Goal: Complete application form

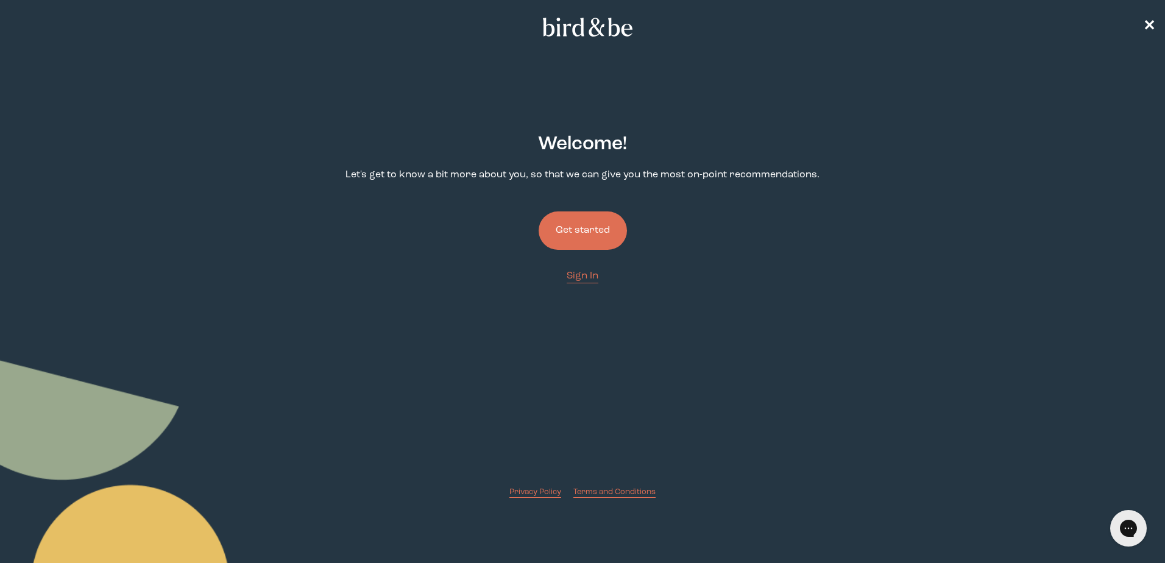
click at [603, 235] on button "Get started" at bounding box center [583, 230] width 88 height 38
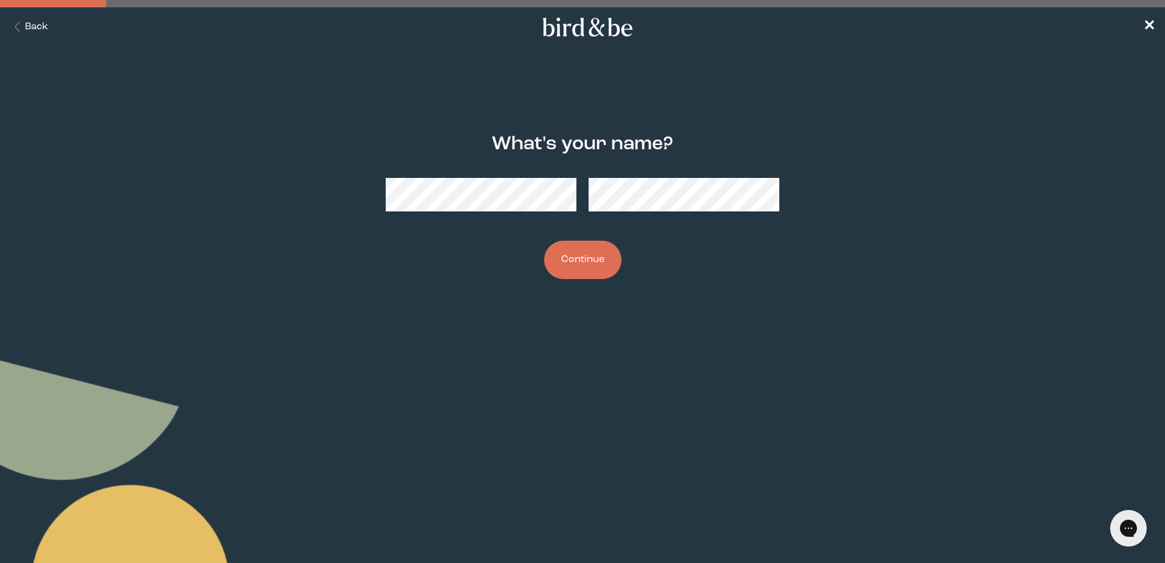
click at [579, 261] on button "Continue" at bounding box center [582, 260] width 77 height 38
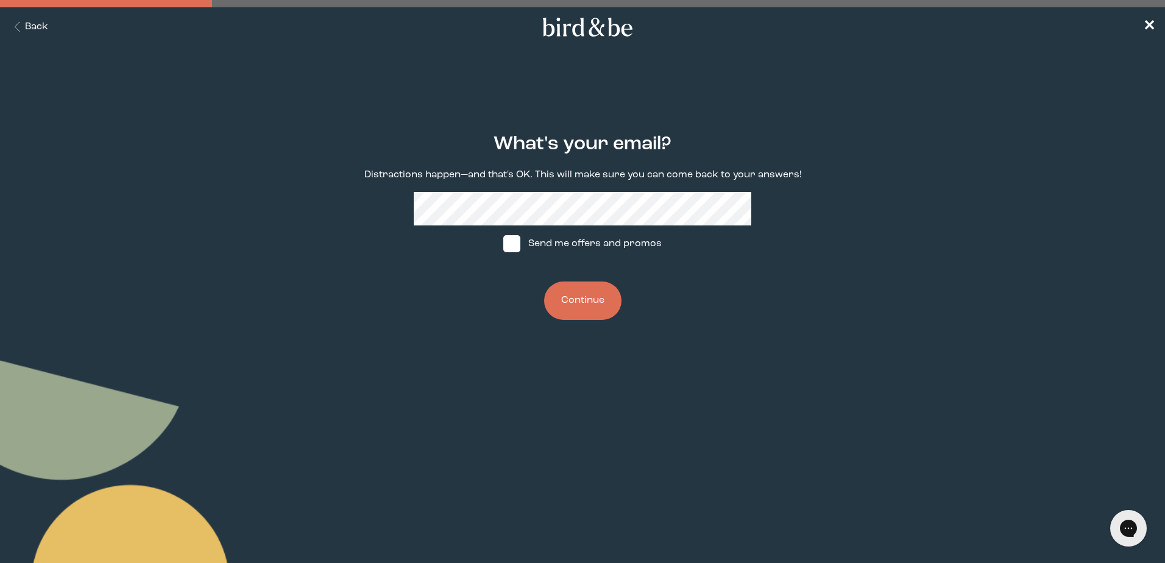
click at [594, 309] on button "Continue" at bounding box center [582, 300] width 77 height 38
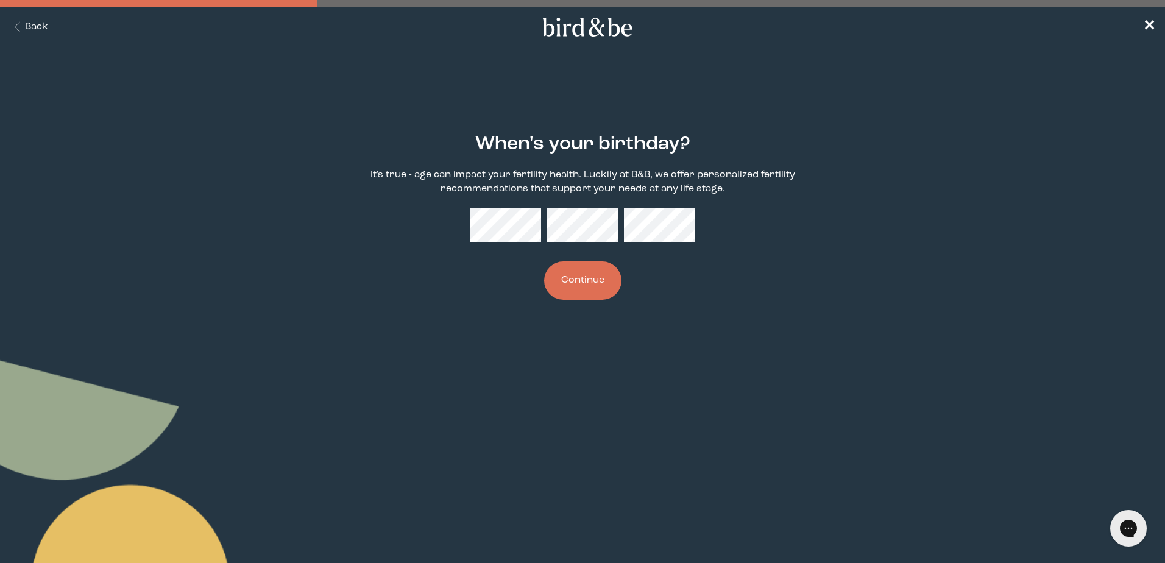
click at [593, 289] on button "Continue" at bounding box center [582, 280] width 77 height 38
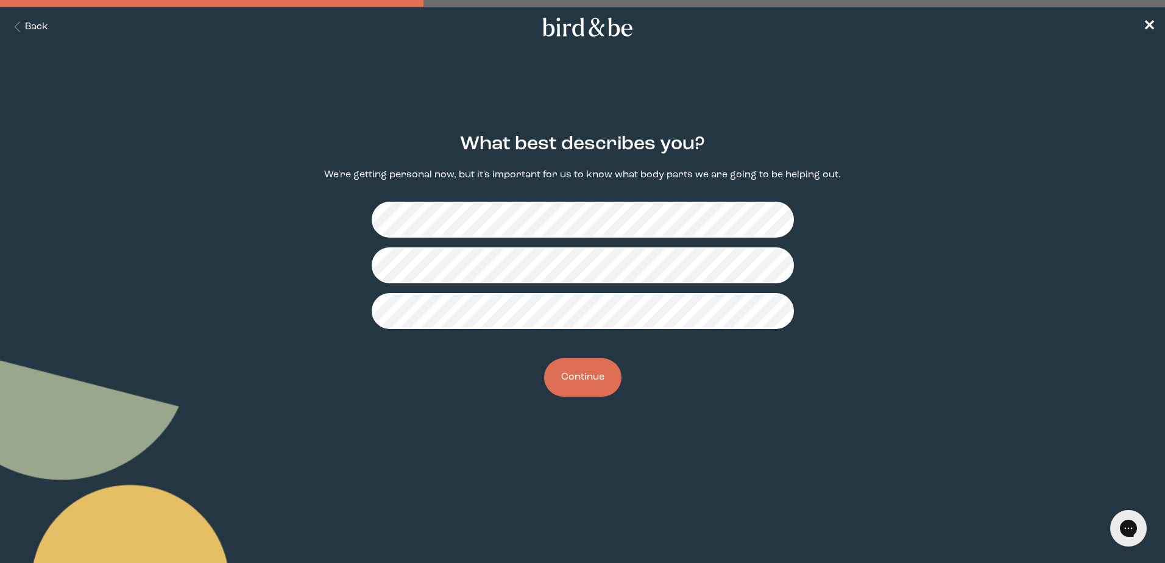
click at [598, 386] on button "Continue" at bounding box center [582, 377] width 77 height 38
click at [598, 381] on button "Continue" at bounding box center [582, 377] width 77 height 38
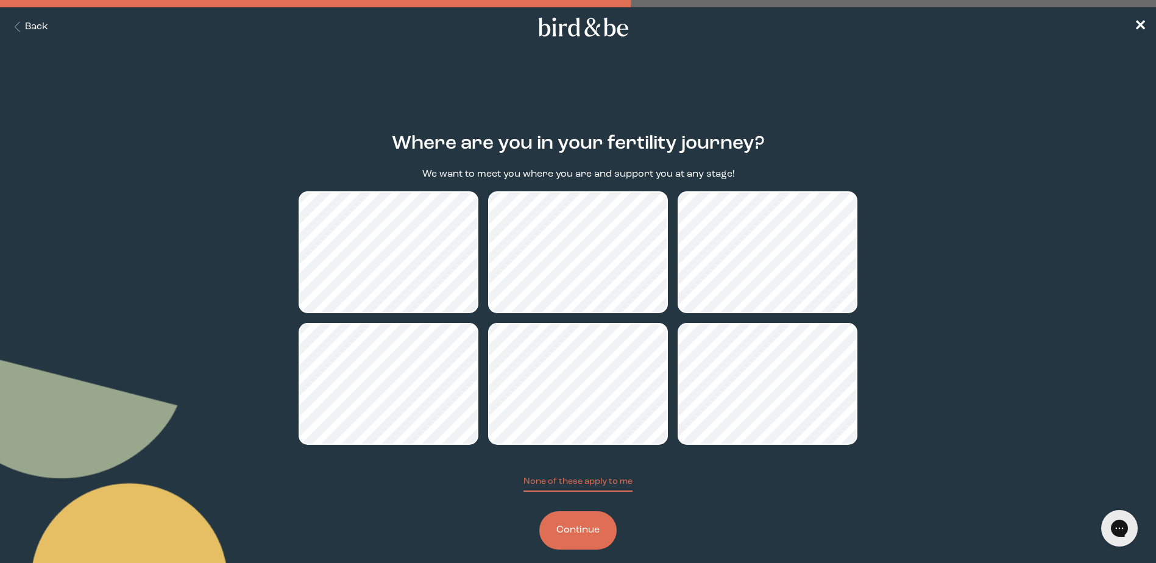
click at [593, 535] on button "Continue" at bounding box center [577, 530] width 77 height 38
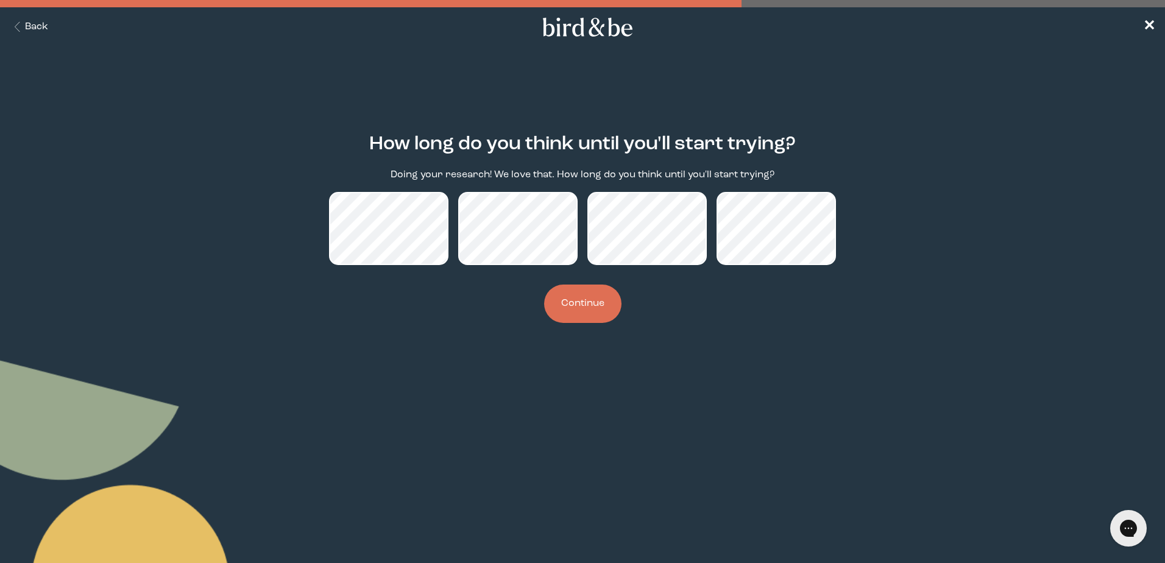
click at [585, 306] on button "Continue" at bounding box center [582, 304] width 77 height 38
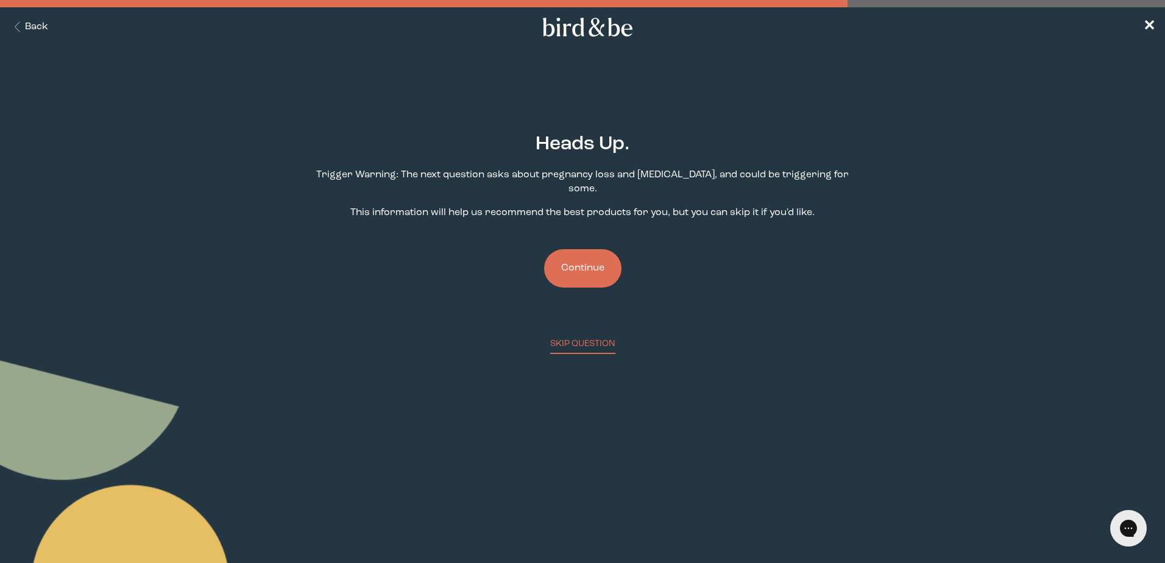
click at [601, 259] on button "Continue" at bounding box center [582, 268] width 77 height 38
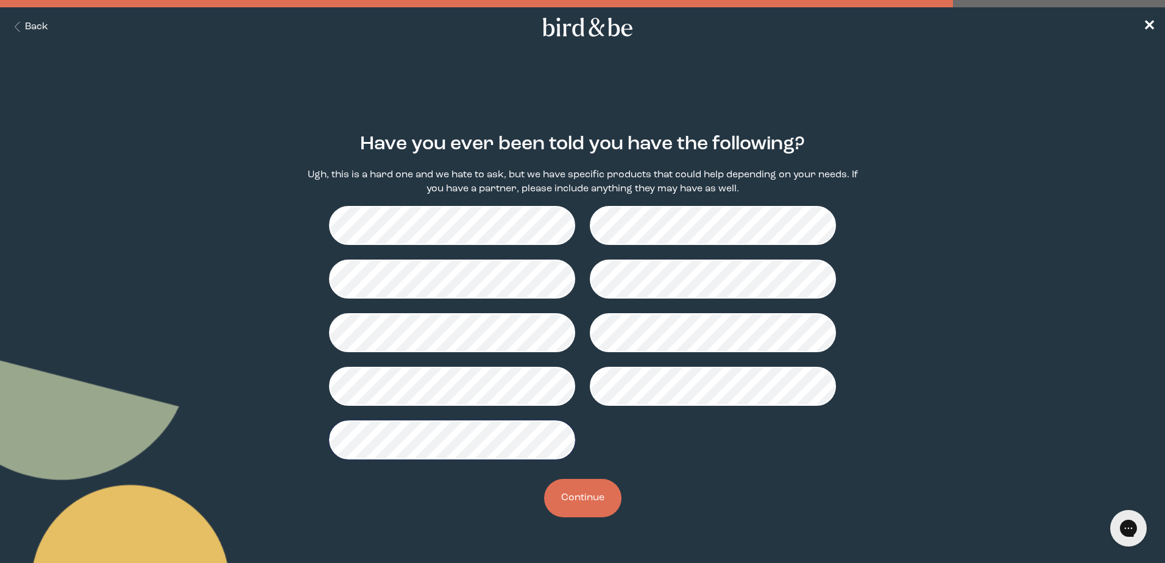
click at [581, 493] on button "Continue" at bounding box center [582, 498] width 77 height 38
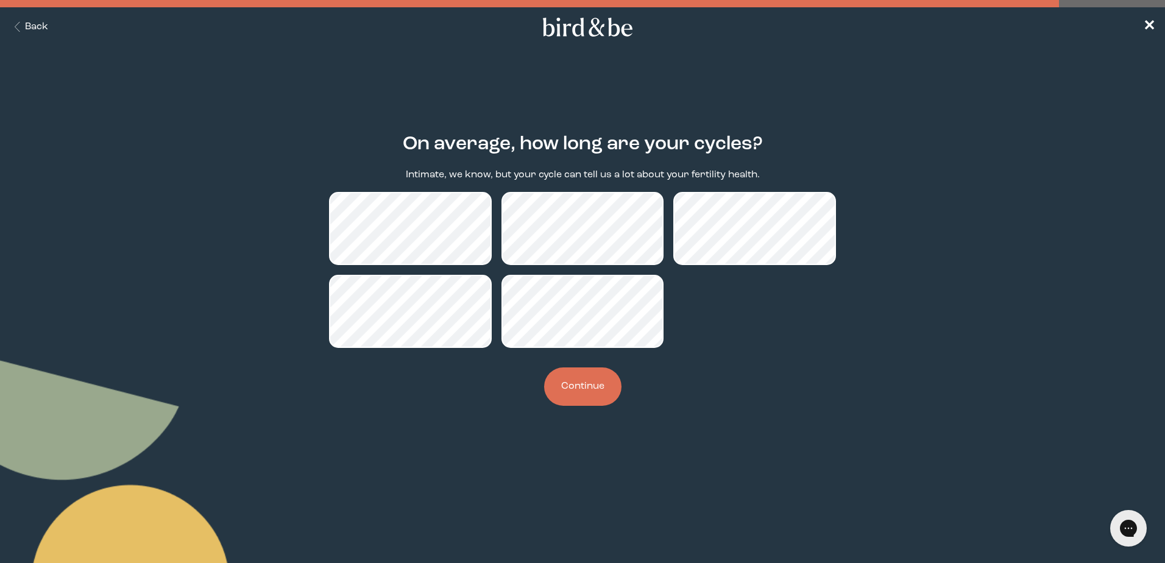
click at [594, 386] on button "Continue" at bounding box center [582, 386] width 77 height 38
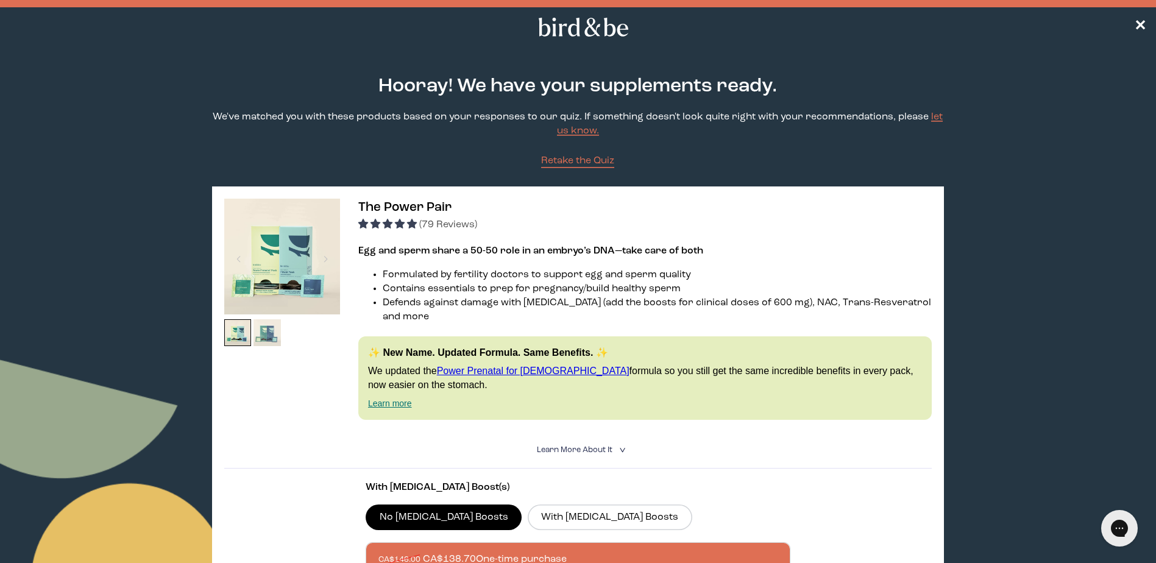
click at [264, 332] on img at bounding box center [266, 332] width 27 height 27
click at [322, 263] on div at bounding box center [325, 259] width 16 height 27
click at [328, 259] on div at bounding box center [325, 259] width 16 height 27
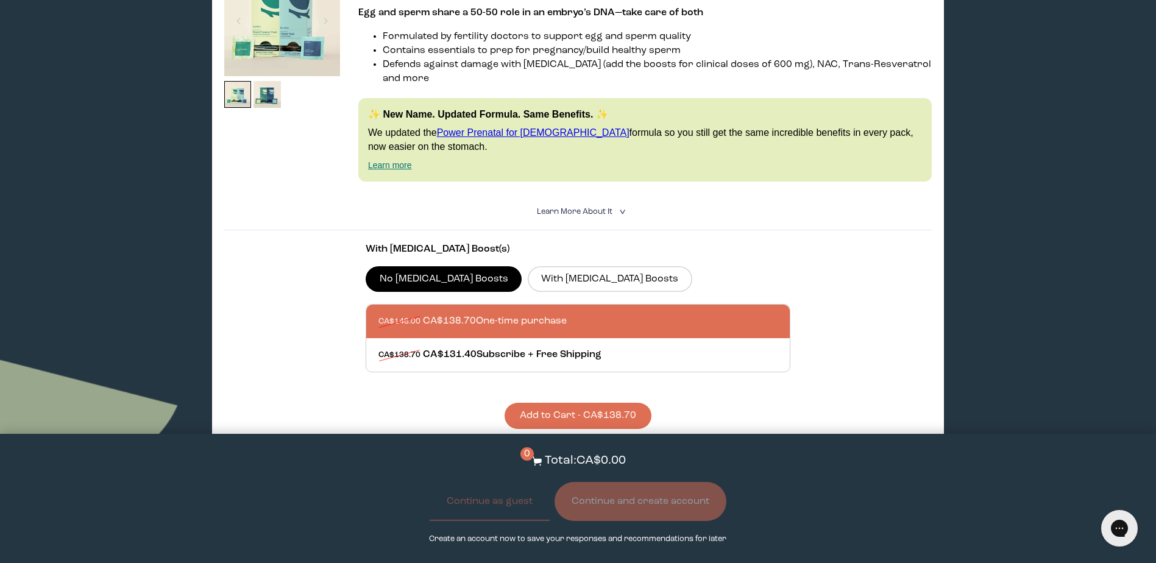
scroll to position [244, 0]
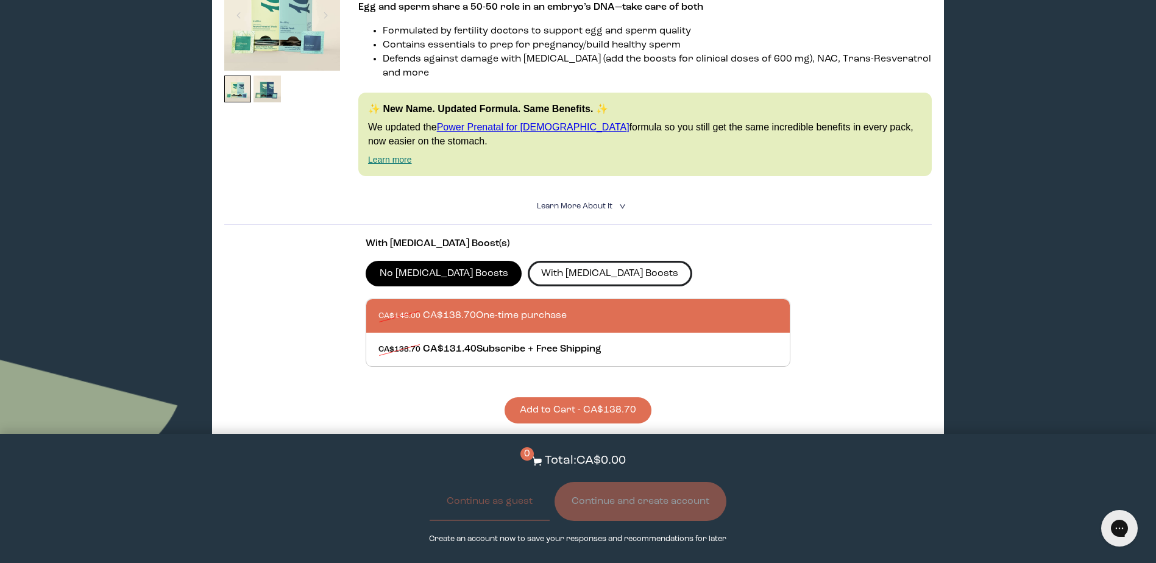
click at [580, 261] on label "With [MEDICAL_DATA] Boosts" at bounding box center [610, 274] width 164 height 26
click at [0, 0] on input "With [MEDICAL_DATA] Boosts" at bounding box center [0, 0] width 0 height 0
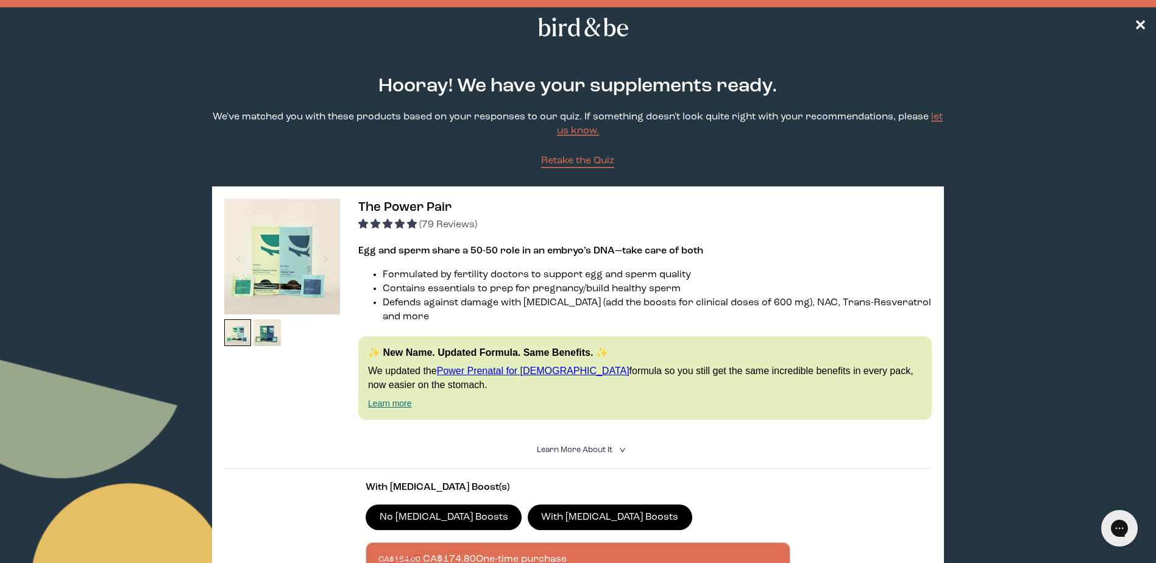
click at [618, 447] on icon "<" at bounding box center [621, 450] width 12 height 7
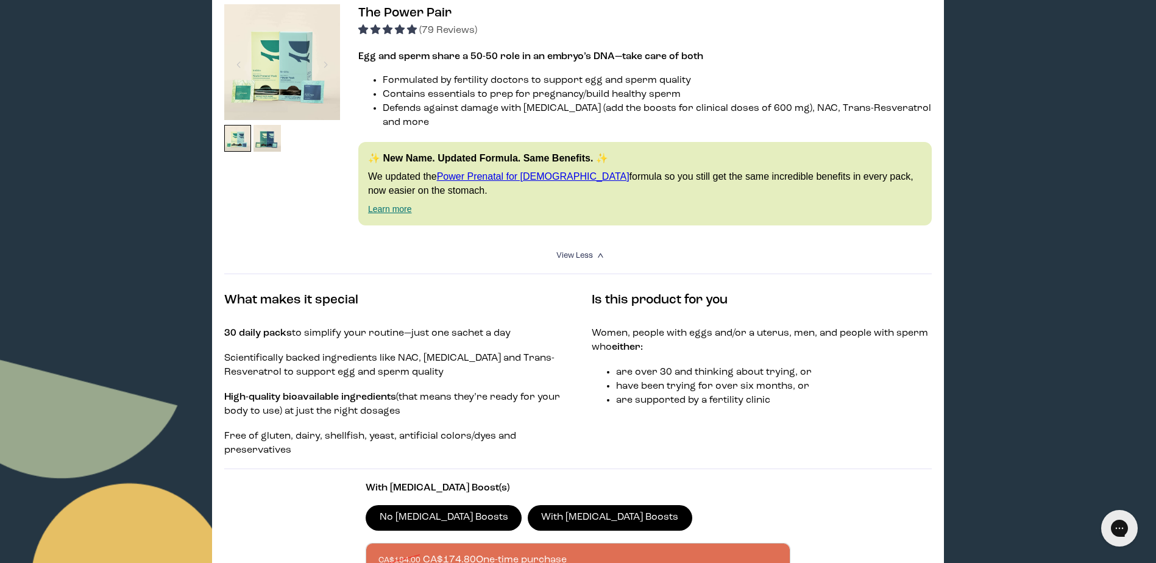
scroll to position [61, 0]
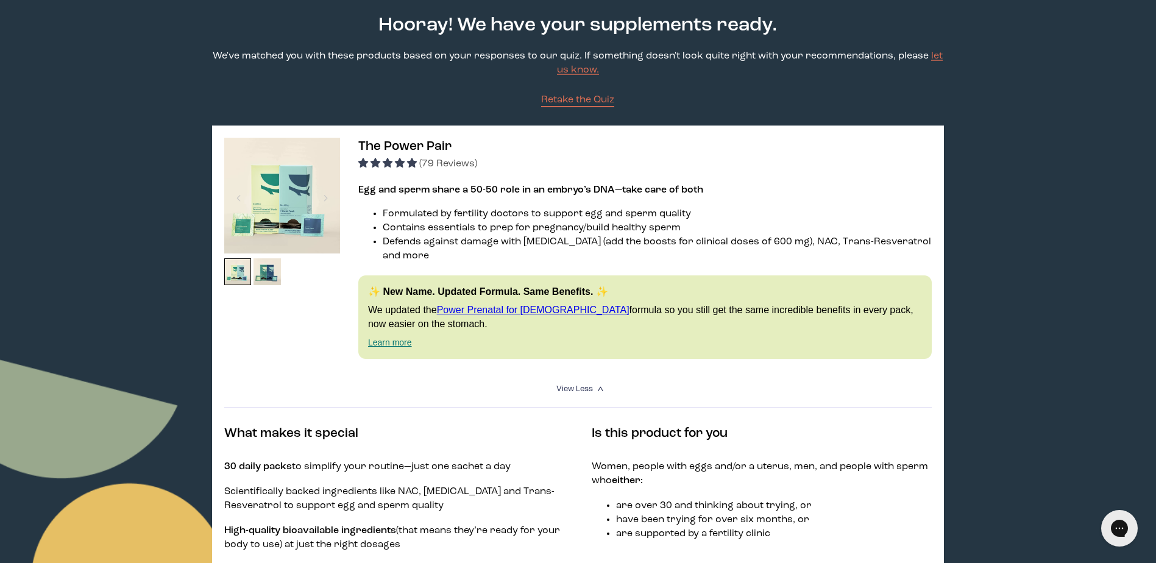
click at [283, 196] on img at bounding box center [282, 196] width 116 height 116
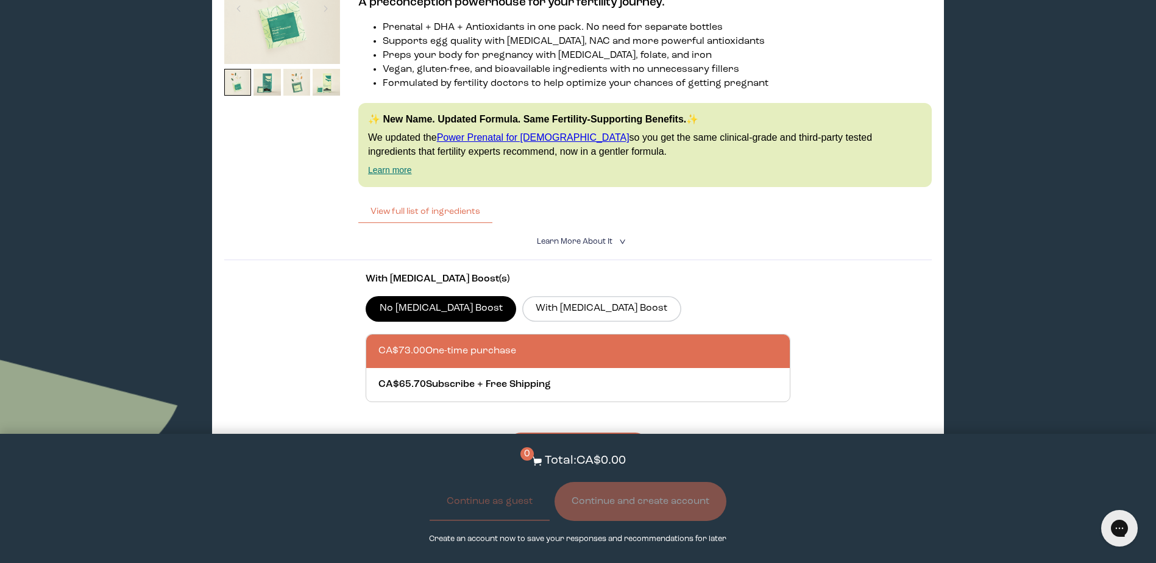
scroll to position [2620, 0]
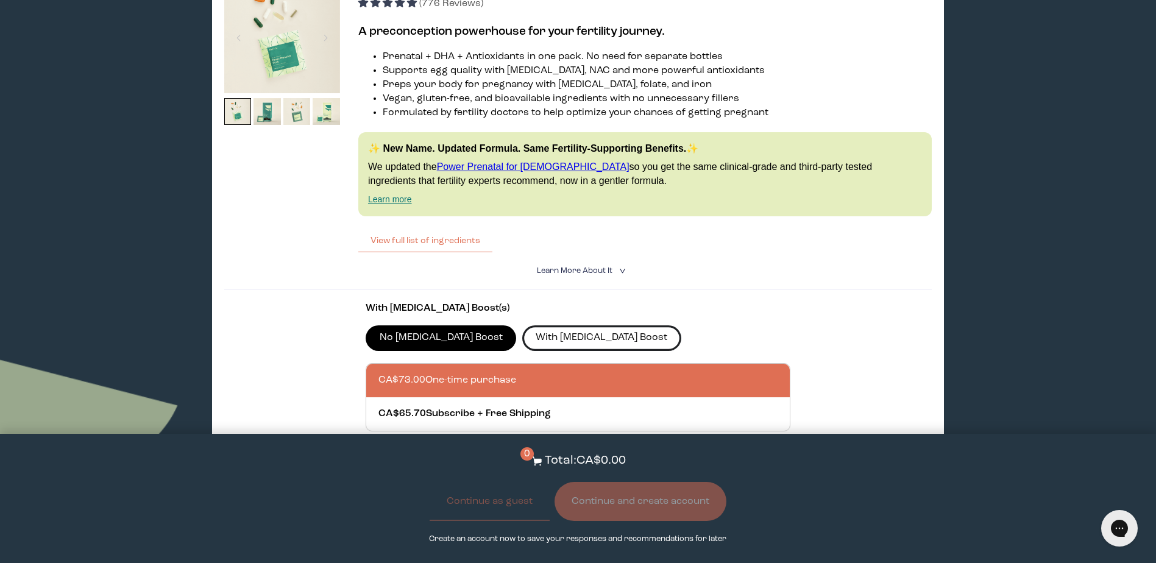
click at [557, 327] on label "With [MEDICAL_DATA] Boost" at bounding box center [601, 338] width 159 height 26
click at [0, 0] on input "With [MEDICAL_DATA] Boost" at bounding box center [0, 0] width 0 height 0
click at [436, 228] on button "View full list of ingredients" at bounding box center [425, 240] width 134 height 24
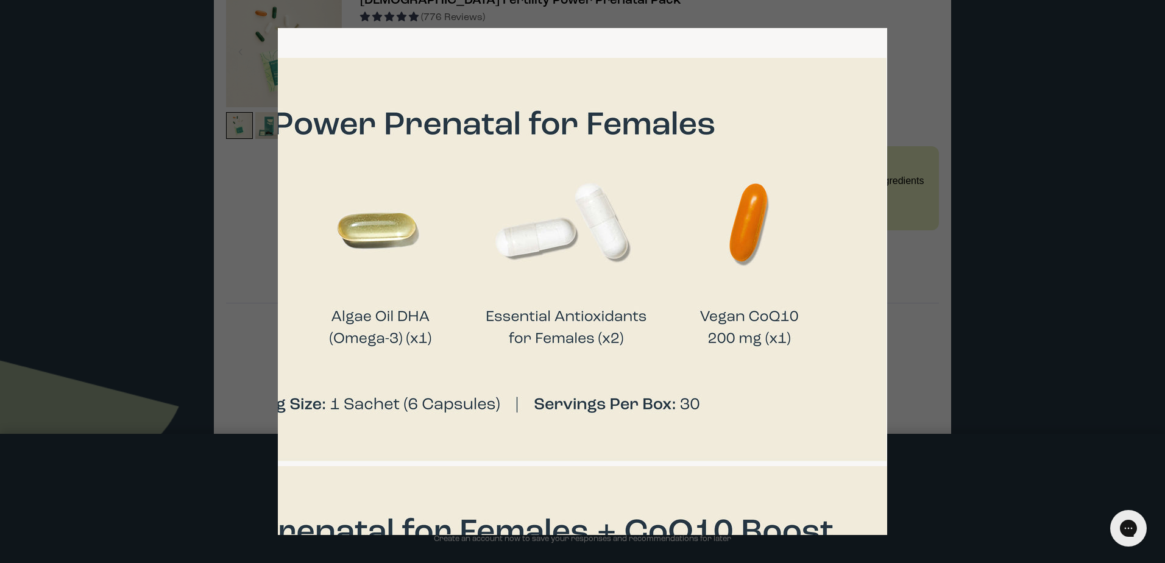
scroll to position [0, 706]
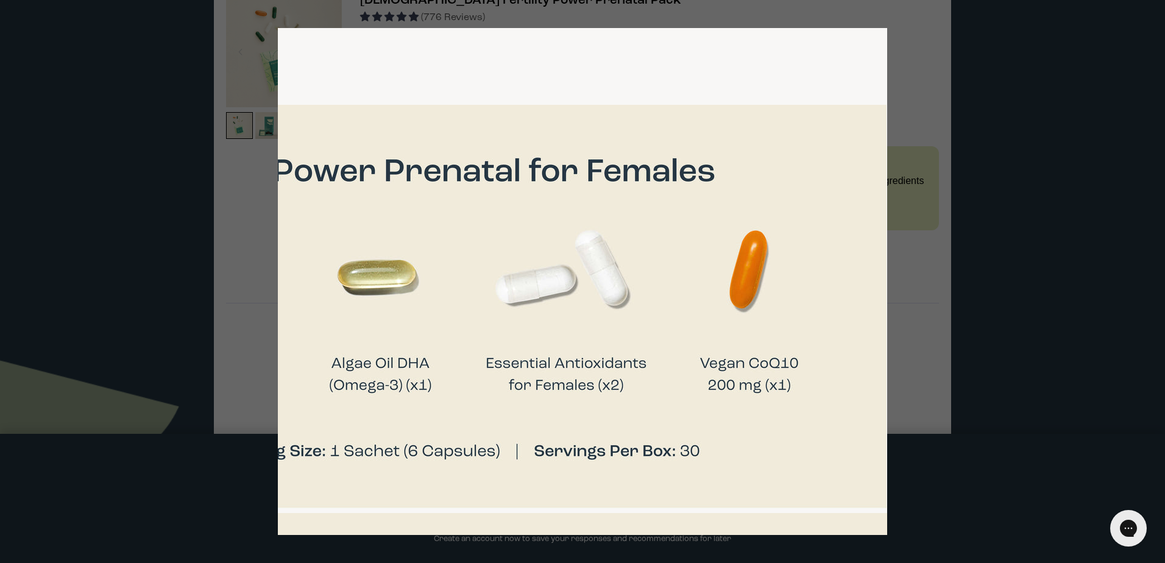
click at [1129, 40] on div at bounding box center [582, 281] width 1165 height 563
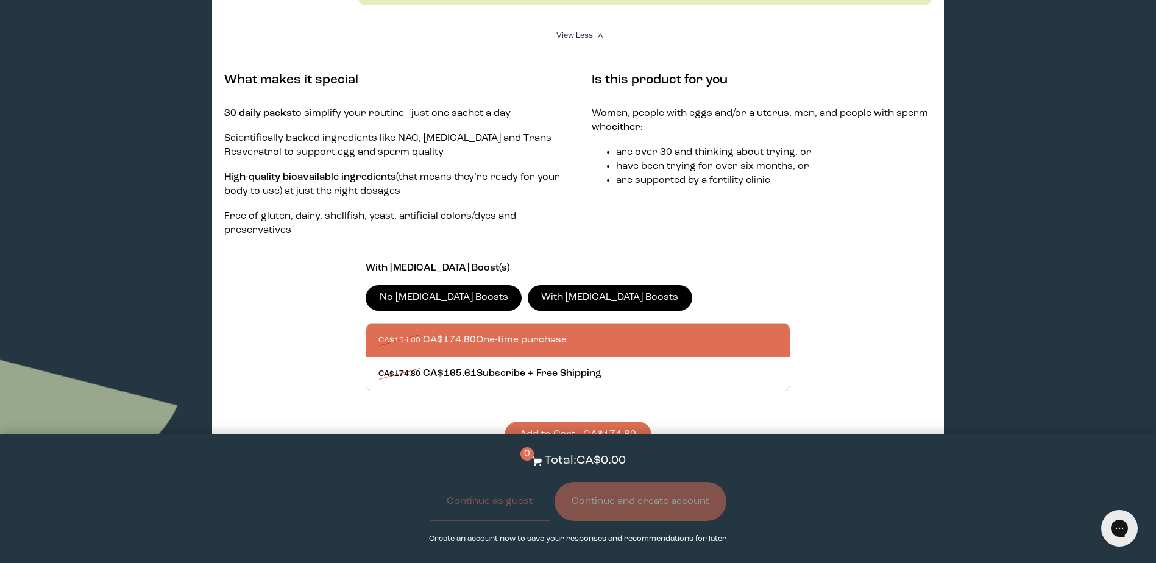
scroll to position [487, 0]
